Goal: Information Seeking & Learning: Learn about a topic

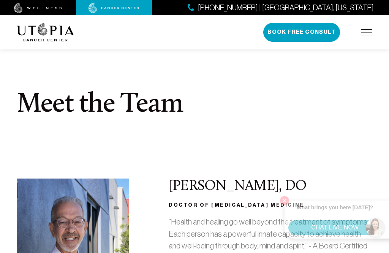
click at [364, 30] on img at bounding box center [366, 32] width 11 height 6
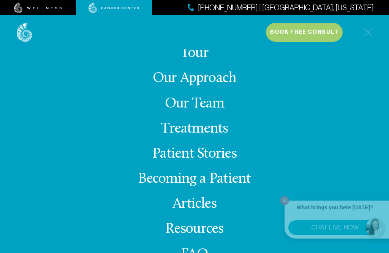
click at [198, 161] on link "Patient Stories" at bounding box center [194, 154] width 84 height 15
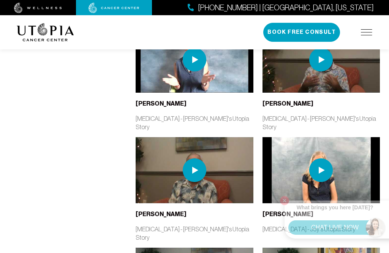
scroll to position [862, 0]
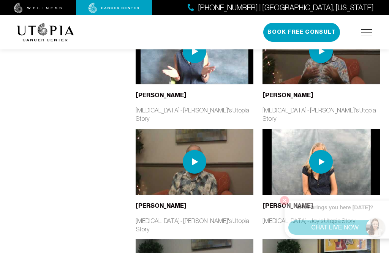
click at [192, 150] on img at bounding box center [195, 162] width 24 height 24
click at [195, 150] on img at bounding box center [195, 162] width 24 height 24
click at [199, 150] on img at bounding box center [195, 162] width 24 height 24
click at [198, 150] on img at bounding box center [195, 162] width 24 height 24
click at [202, 150] on img at bounding box center [195, 162] width 24 height 24
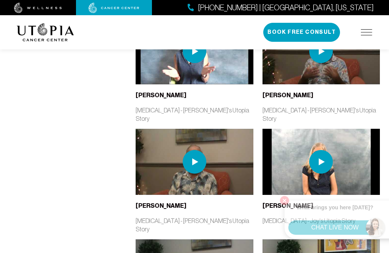
click at [194, 150] on img at bounding box center [195, 162] width 24 height 24
click at [198, 169] on div "Paul B. Colon Cancer - Paul's Utopia Story" at bounding box center [194, 184] width 126 height 110
click at [145, 202] on b "Paul B." at bounding box center [160, 205] width 51 height 7
click at [148, 156] on div "Paul B. Colon Cancer - Paul's Utopia Story" at bounding box center [193, 181] width 117 height 104
click at [197, 150] on img at bounding box center [195, 162] width 24 height 24
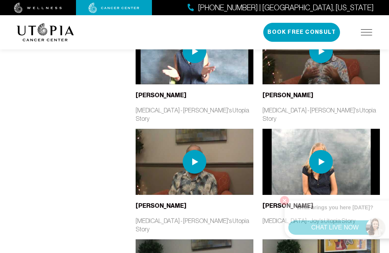
click at [193, 150] on img at bounding box center [195, 162] width 24 height 24
click at [199, 150] on img at bounding box center [195, 162] width 24 height 24
click at [135, 129] on img at bounding box center [193, 162] width 117 height 66
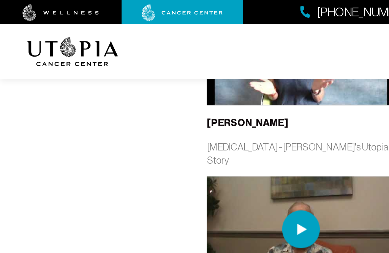
click at [129, 110] on img at bounding box center [187, 143] width 117 height 66
click at [176, 131] on img at bounding box center [188, 143] width 24 height 24
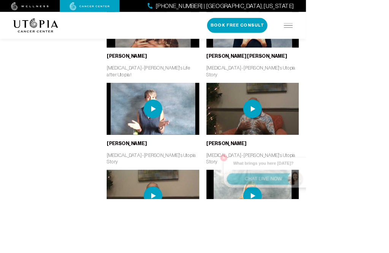
scroll to position [852, 0]
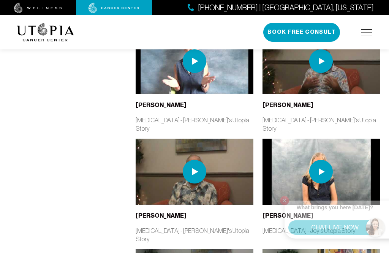
click at [172, 139] on img at bounding box center [193, 172] width 117 height 66
click at [198, 160] on img at bounding box center [195, 172] width 24 height 24
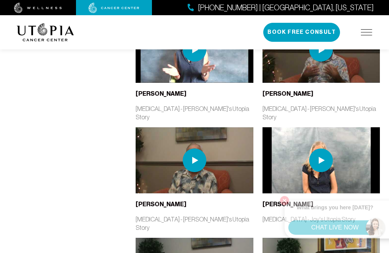
scroll to position [876, 0]
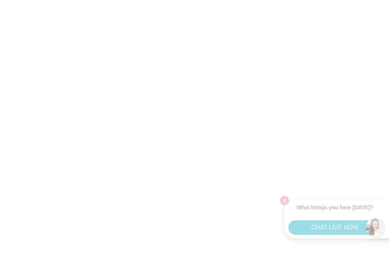
click at [325, 0] on html "What brings you here today? CHAT LIVE NOW" at bounding box center [194, 0] width 389 height 0
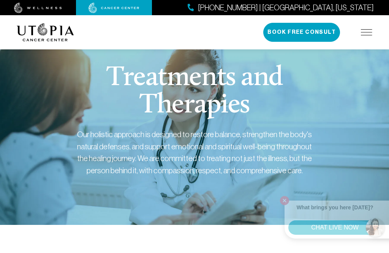
click at [361, 30] on img at bounding box center [366, 32] width 11 height 6
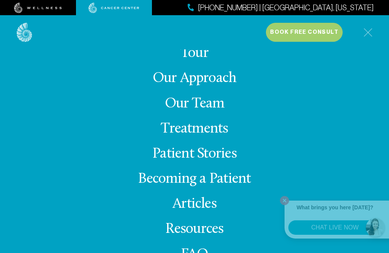
click at [203, 136] on link "Treatments" at bounding box center [194, 128] width 67 height 15
click at [169, 136] on link "Treatments" at bounding box center [194, 128] width 67 height 15
click at [213, 136] on link "Treatments" at bounding box center [194, 128] width 67 height 15
click at [192, 136] on link "Treatments" at bounding box center [194, 128] width 67 height 15
click at [313, 118] on div "About Us Tour Our Approach Our Team Treatments Patient Stories Becoming a Patie…" at bounding box center [194, 158] width 355 height 219
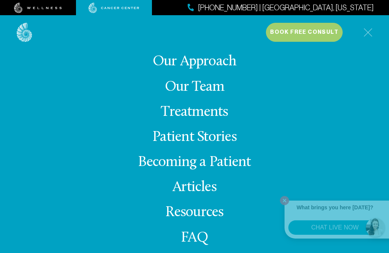
scroll to position [80, 0]
click at [184, 120] on link "Treatments" at bounding box center [194, 112] width 67 height 15
